Goal: Find contact information: Find contact information

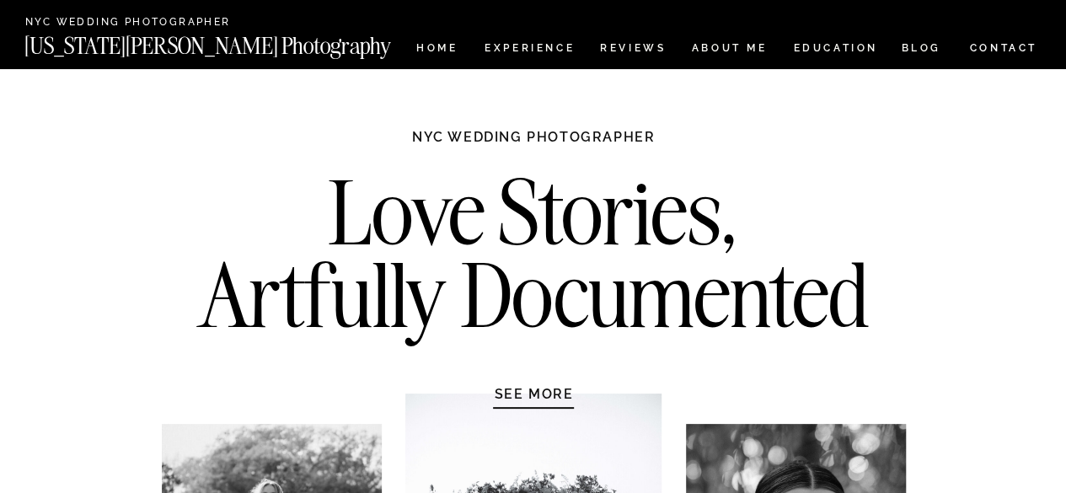
click at [976, 51] on nav "CONTACT" at bounding box center [1003, 48] width 70 height 19
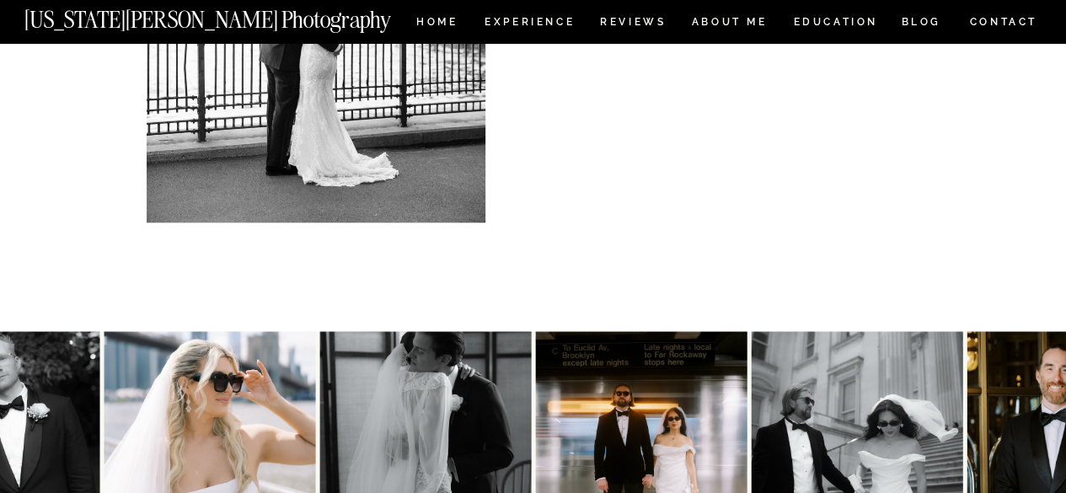
scroll to position [1121, 0]
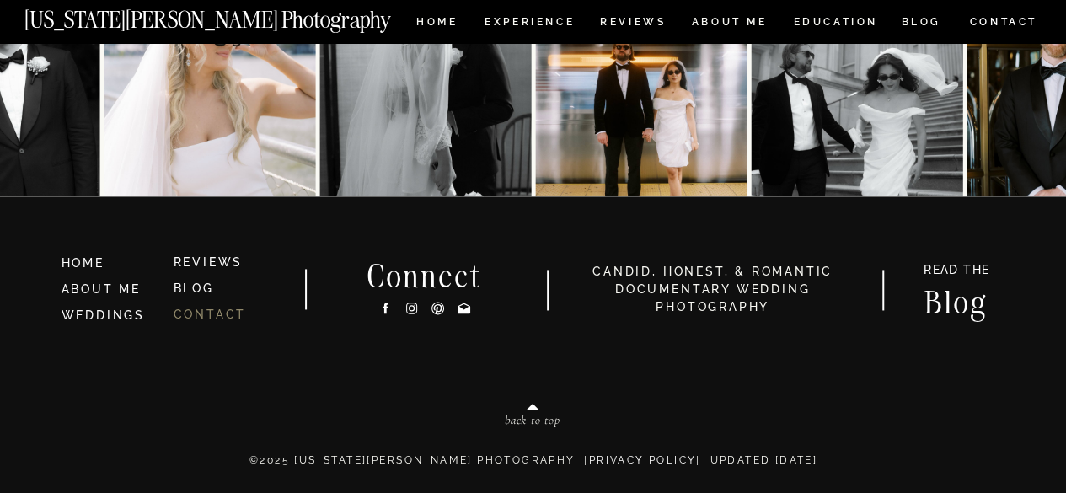
click at [215, 312] on link "CONTACT" at bounding box center [210, 314] width 73 height 13
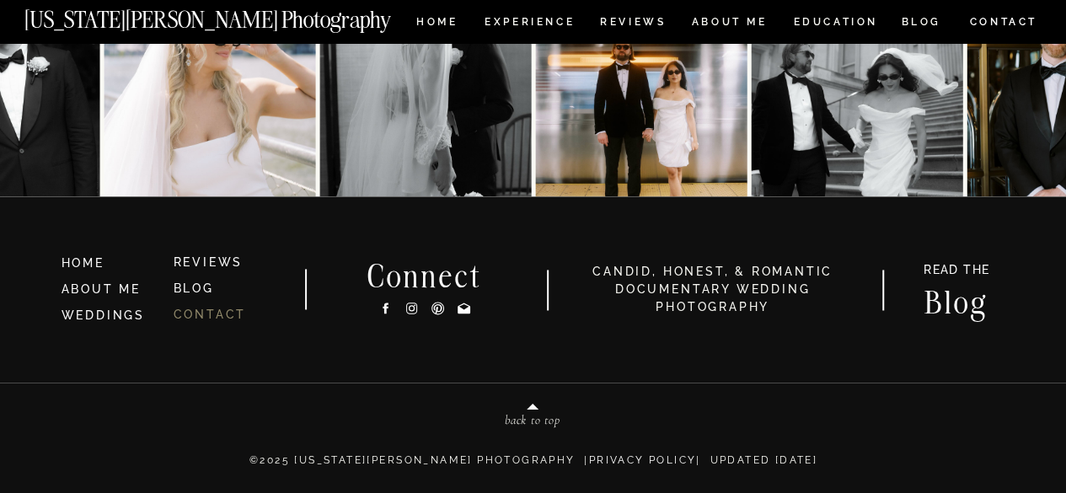
click at [215, 312] on link "CONTACT" at bounding box center [210, 314] width 73 height 13
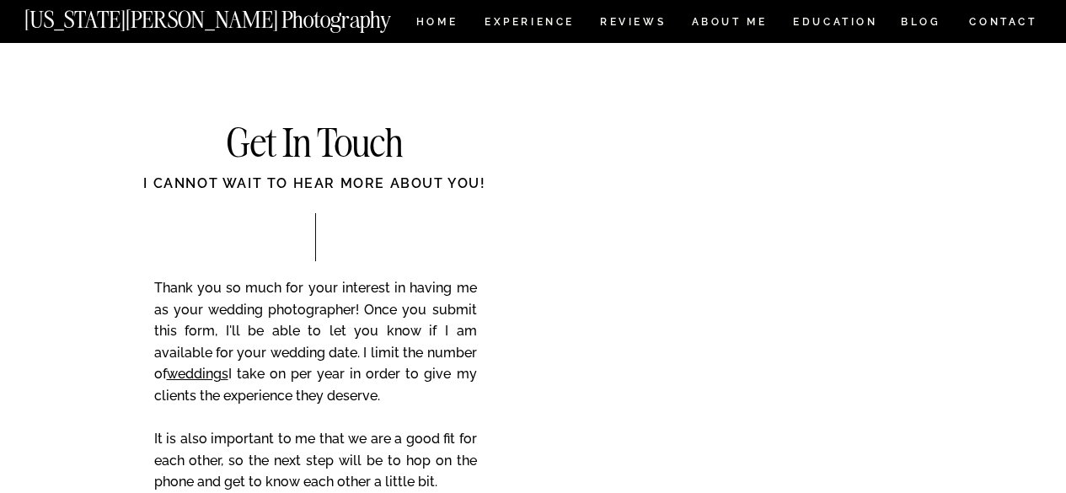
scroll to position [1121, 0]
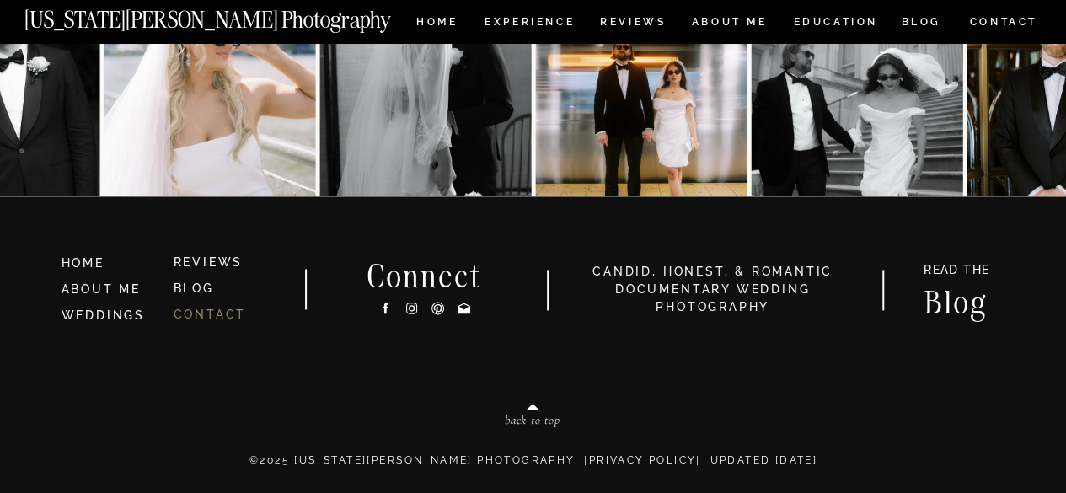
click at [227, 319] on link "CONTACT" at bounding box center [210, 314] width 73 height 13
